Goal: Navigation & Orientation: Find specific page/section

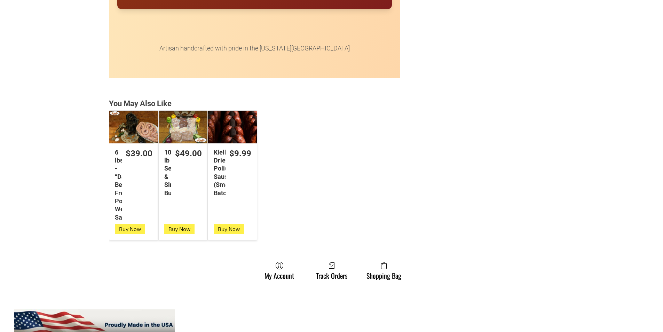
scroll to position [1774, 0]
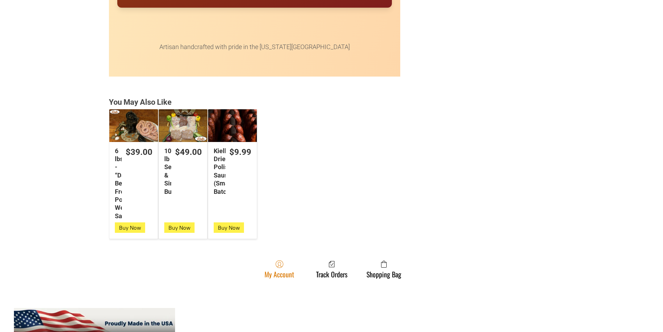
click at [267, 277] on link "My Account" at bounding box center [279, 269] width 37 height 18
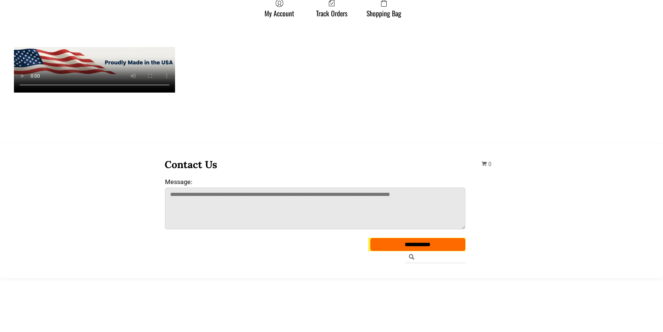
scroll to position [313, 0]
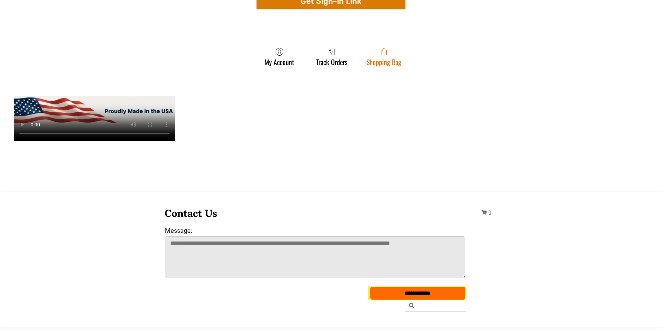
click at [369, 56] on span at bounding box center [383, 52] width 35 height 8
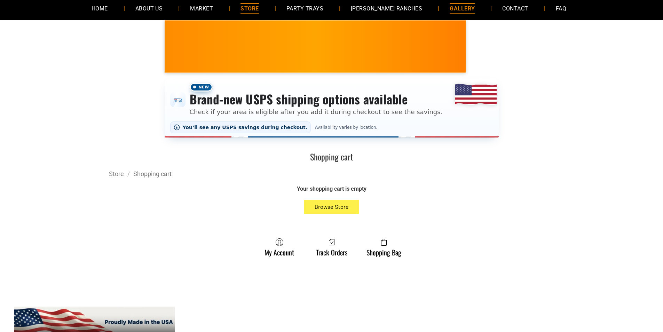
scroll to position [104, 0]
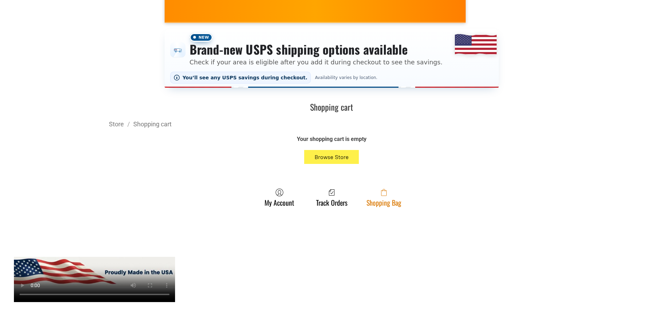
click at [372, 203] on link "Shopping Bag" at bounding box center [384, 197] width 42 height 18
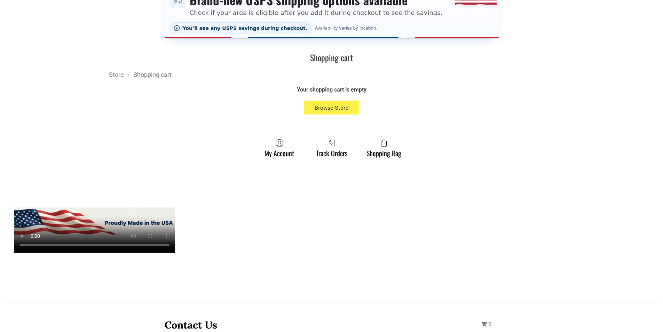
scroll to position [0, 0]
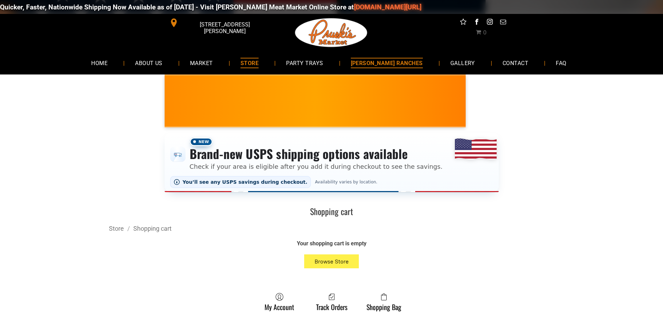
click at [374, 56] on link "[PERSON_NAME] RANCHES" at bounding box center [386, 63] width 93 height 18
